Goal: Find specific page/section

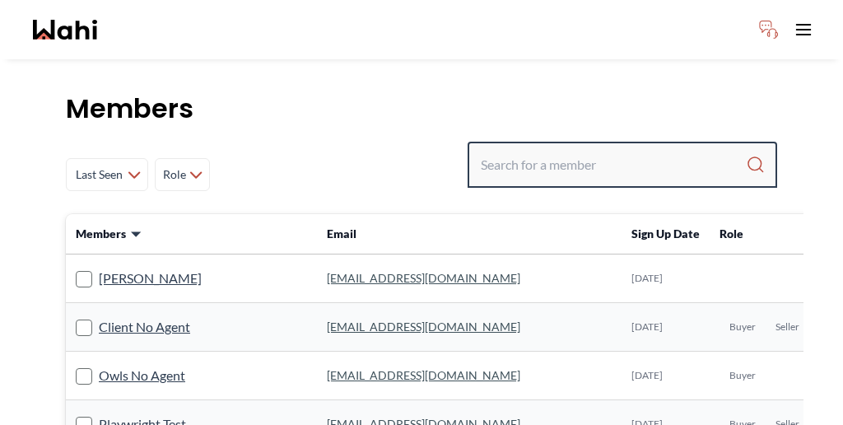
click at [586, 150] on input "Search input" at bounding box center [613, 165] width 265 height 30
paste input "[PERSON_NAME]"
type input "[PERSON_NAME]"
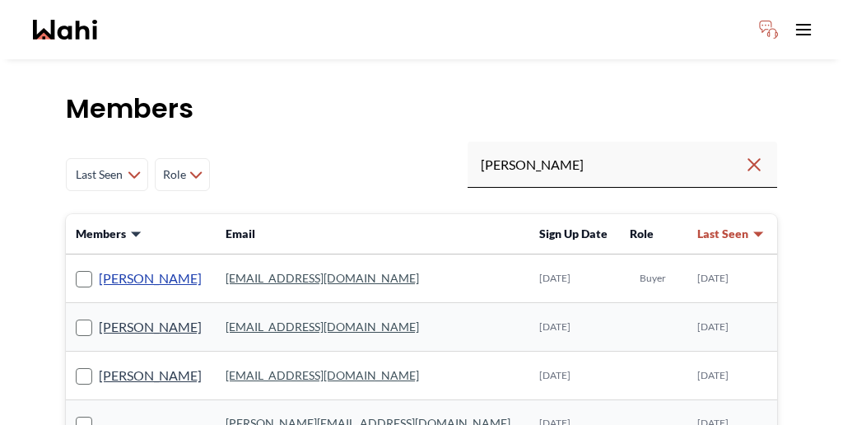
click at [133, 268] on link "[PERSON_NAME]" at bounding box center [150, 278] width 103 height 21
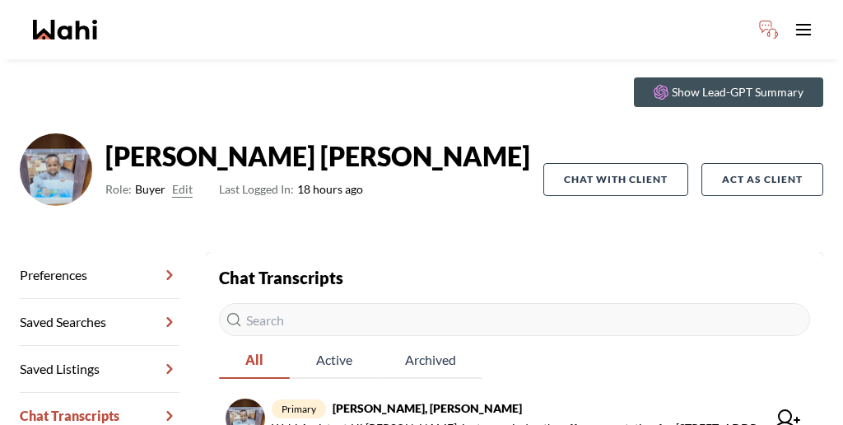
scroll to position [79, 0]
